Goal: Task Accomplishment & Management: Use online tool/utility

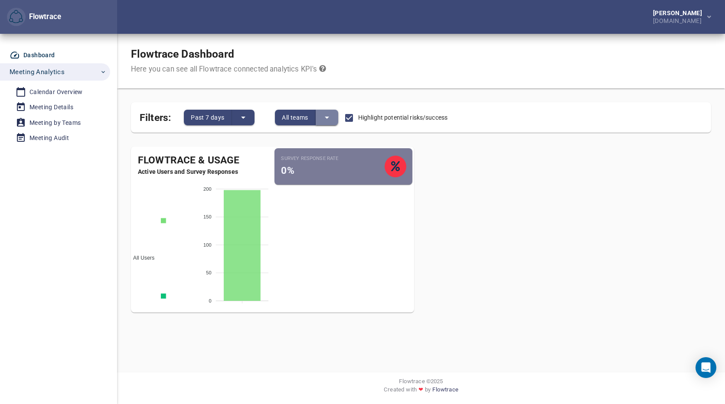
click at [327, 120] on icon "split button" at bounding box center [327, 117] width 10 height 10
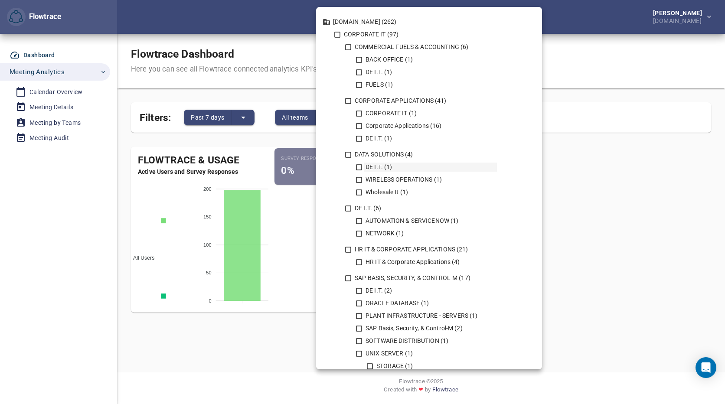
click at [358, 166] on icon at bounding box center [359, 167] width 8 height 8
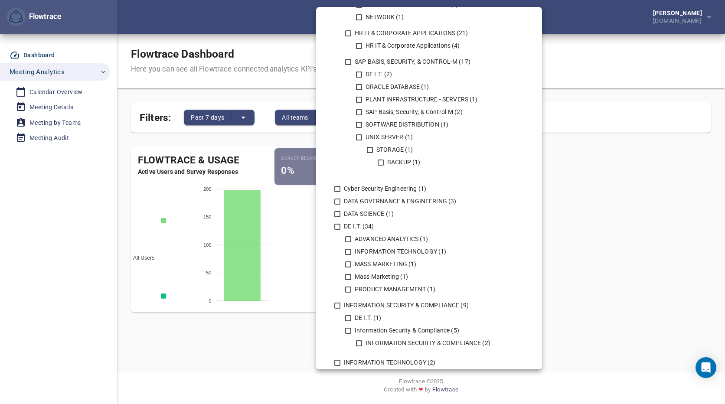
scroll to position [217, 0]
click at [347, 250] on icon at bounding box center [348, 252] width 8 height 8
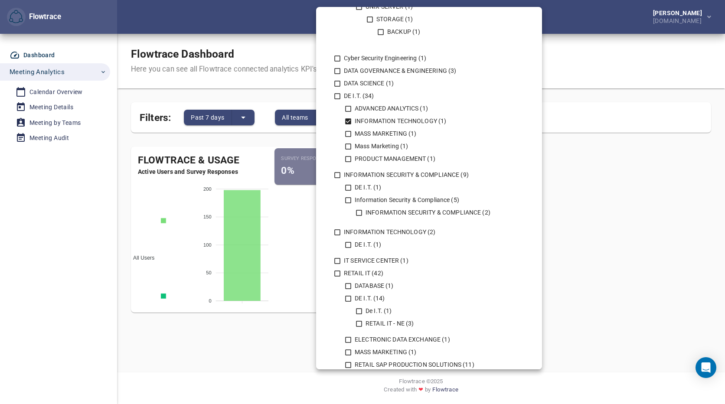
scroll to position [390, 0]
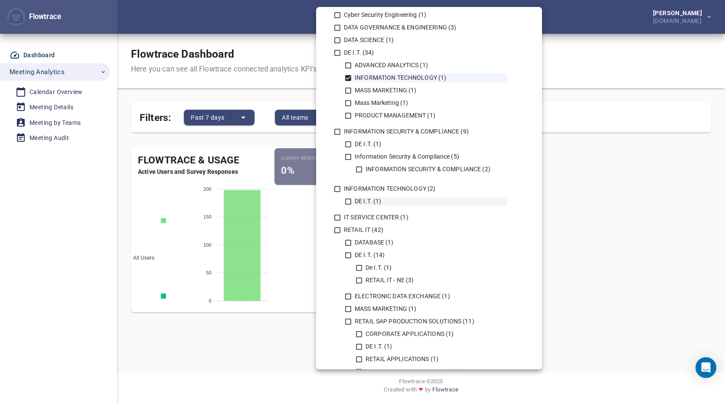
click at [351, 200] on icon at bounding box center [348, 202] width 6 height 6
click at [339, 186] on icon at bounding box center [337, 189] width 6 height 6
click at [360, 281] on icon at bounding box center [359, 281] width 8 height 8
click at [359, 268] on icon at bounding box center [359, 268] width 8 height 8
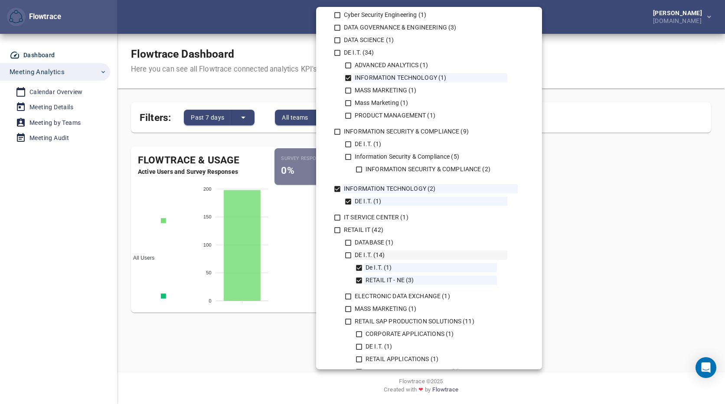
click at [350, 254] on icon at bounding box center [348, 256] width 8 height 8
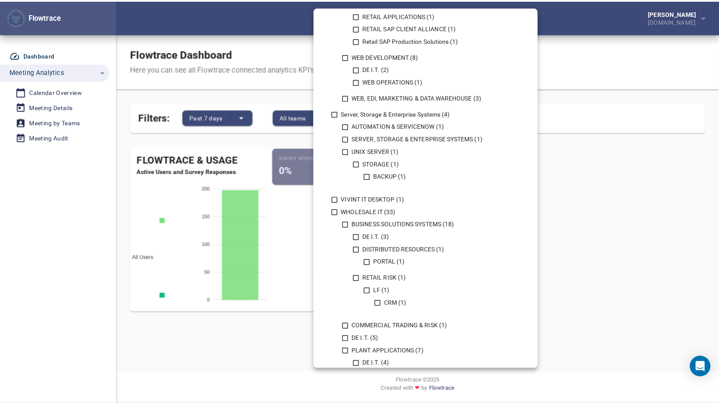
scroll to position [813, 0]
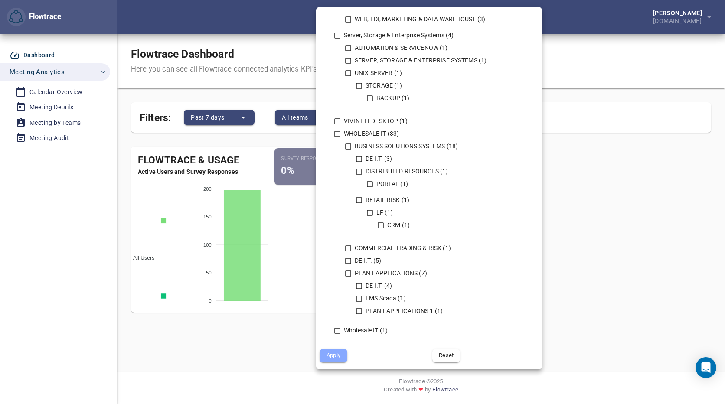
click at [343, 357] on button "Apply" at bounding box center [334, 355] width 28 height 13
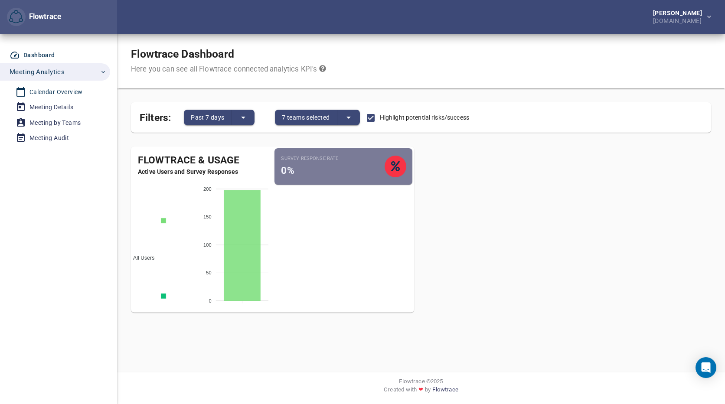
click at [47, 92] on div "Calendar Overview" at bounding box center [55, 92] width 53 height 11
